Goal: Task Accomplishment & Management: Use online tool/utility

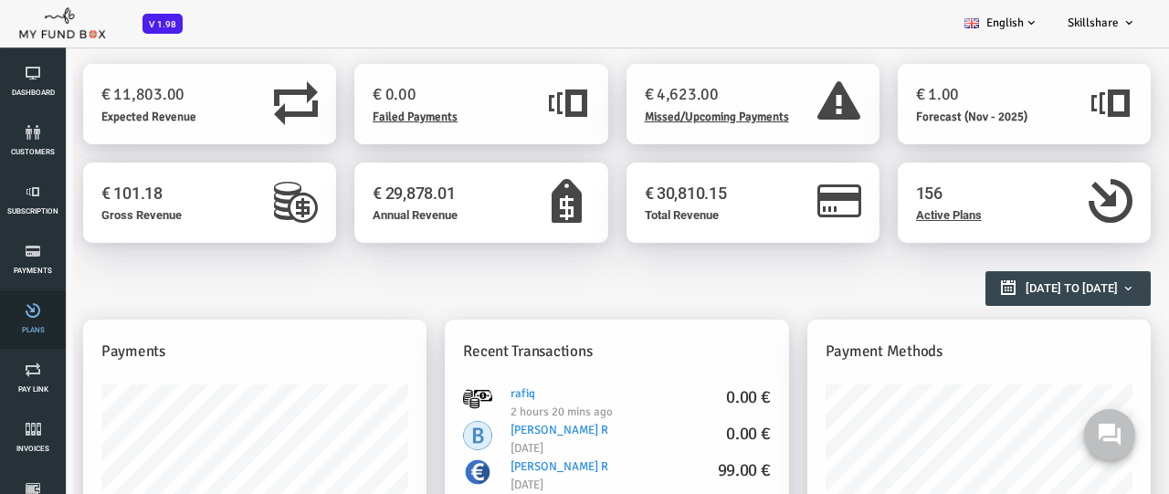
click at [33, 320] on link "Plans" at bounding box center [32, 319] width 55 height 58
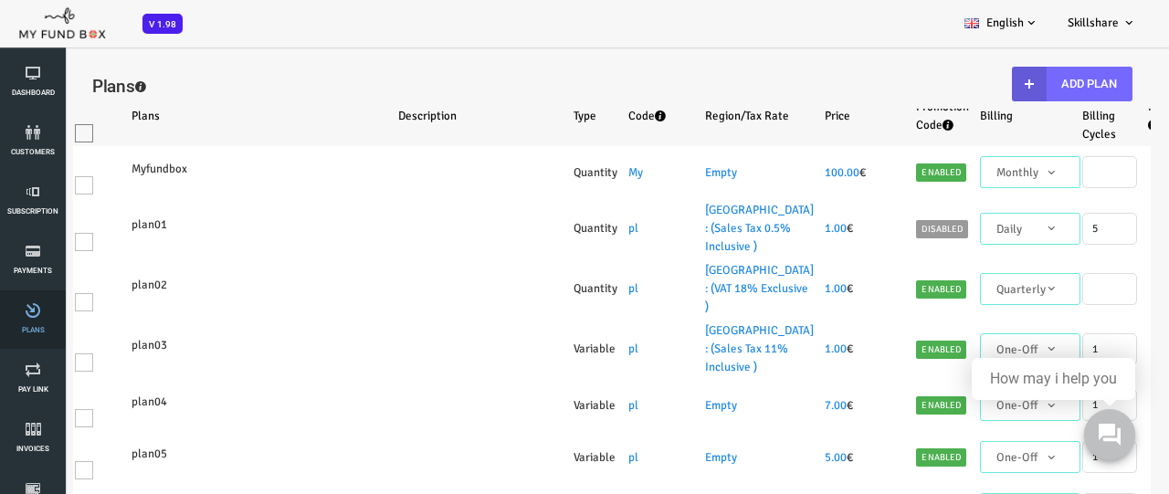
select select "100"
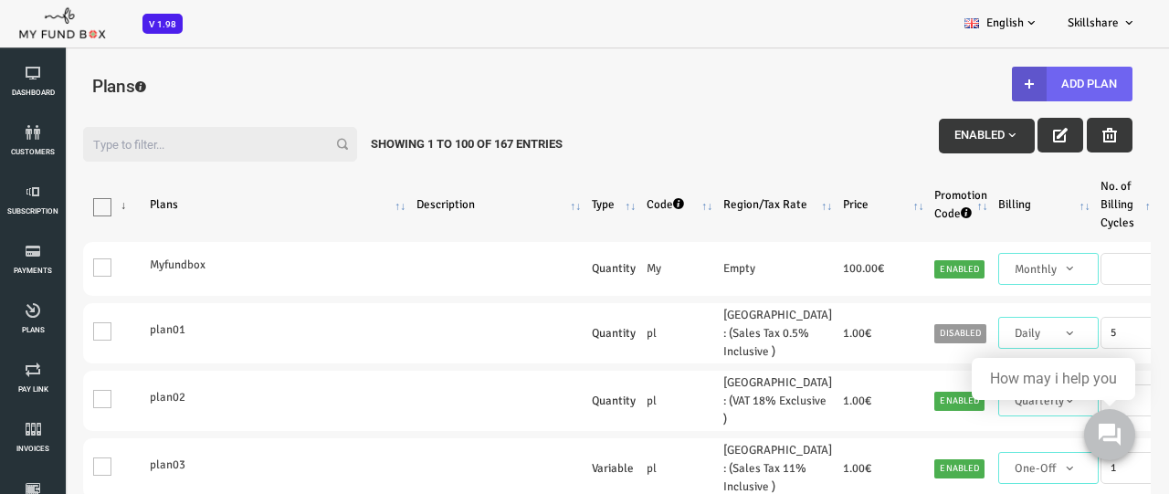
click at [1023, 84] on button "Add Plan" at bounding box center [1025, 84] width 121 height 35
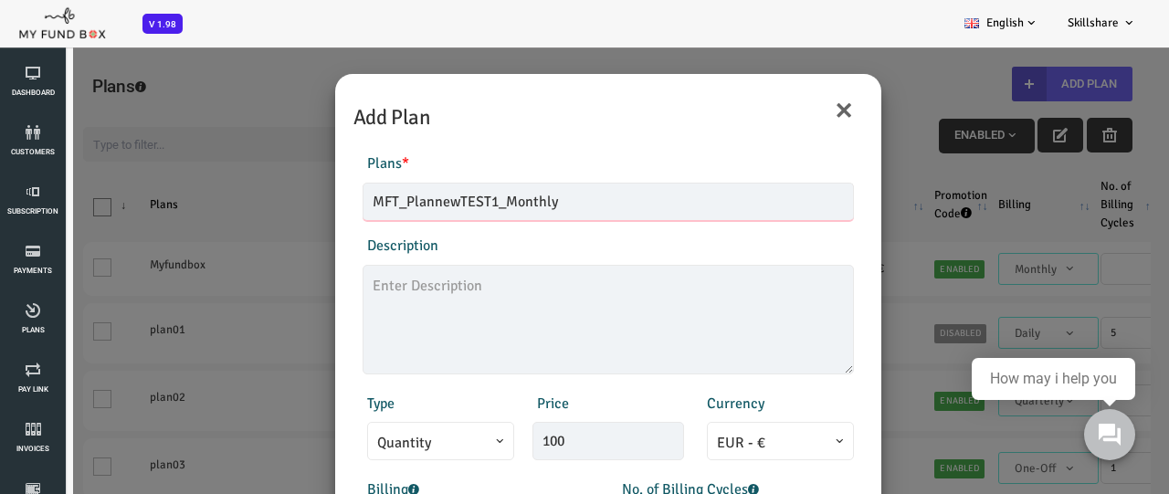
type input "MFT_PlannewTEST1_Monthly"
type textarea "MFT_PlannewTEST1_description"
click at [798, 114] on button "×" at bounding box center [797, 109] width 20 height 38
